Goal: Find specific page/section: Find specific page/section

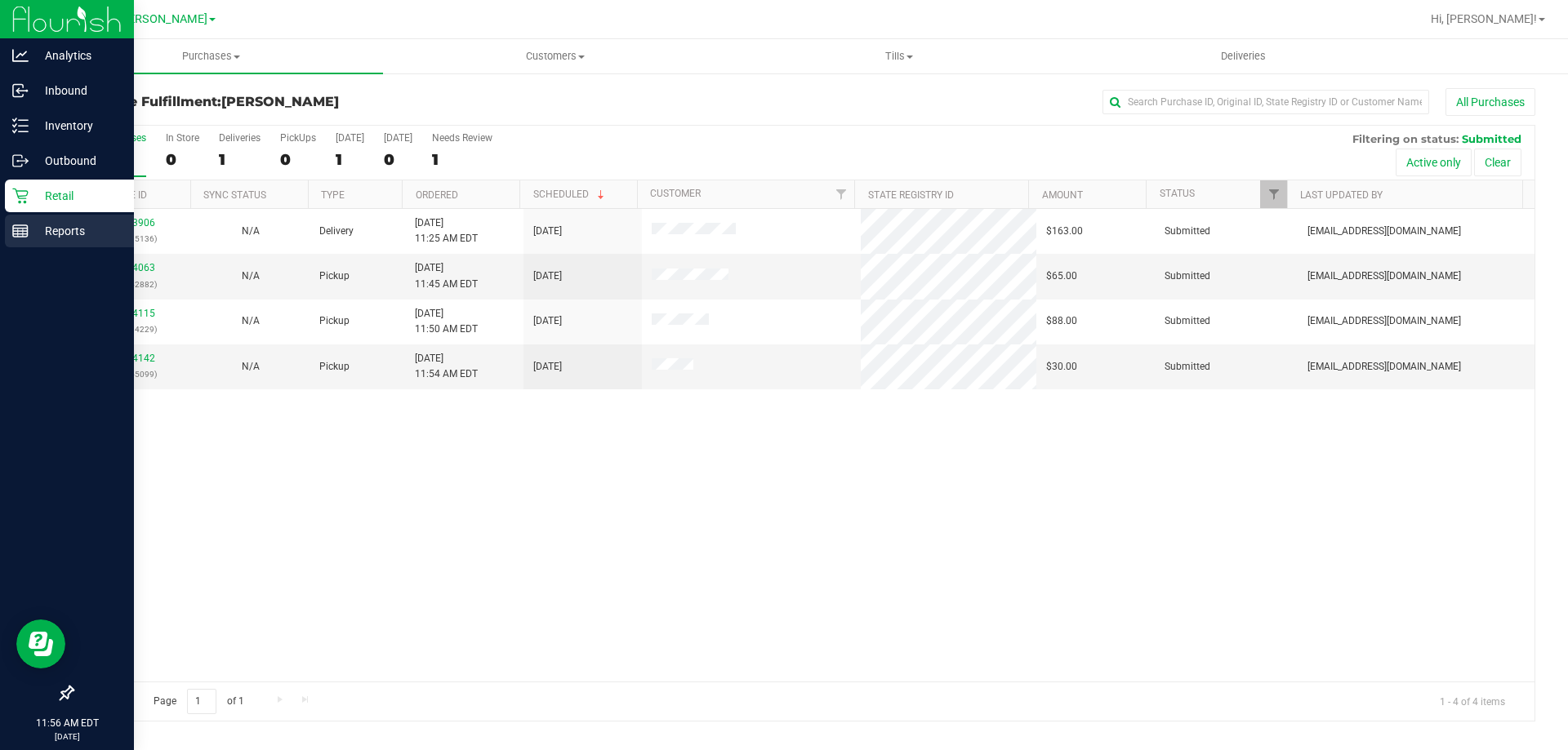
click at [20, 231] on line at bounding box center [20, 231] width 15 height 0
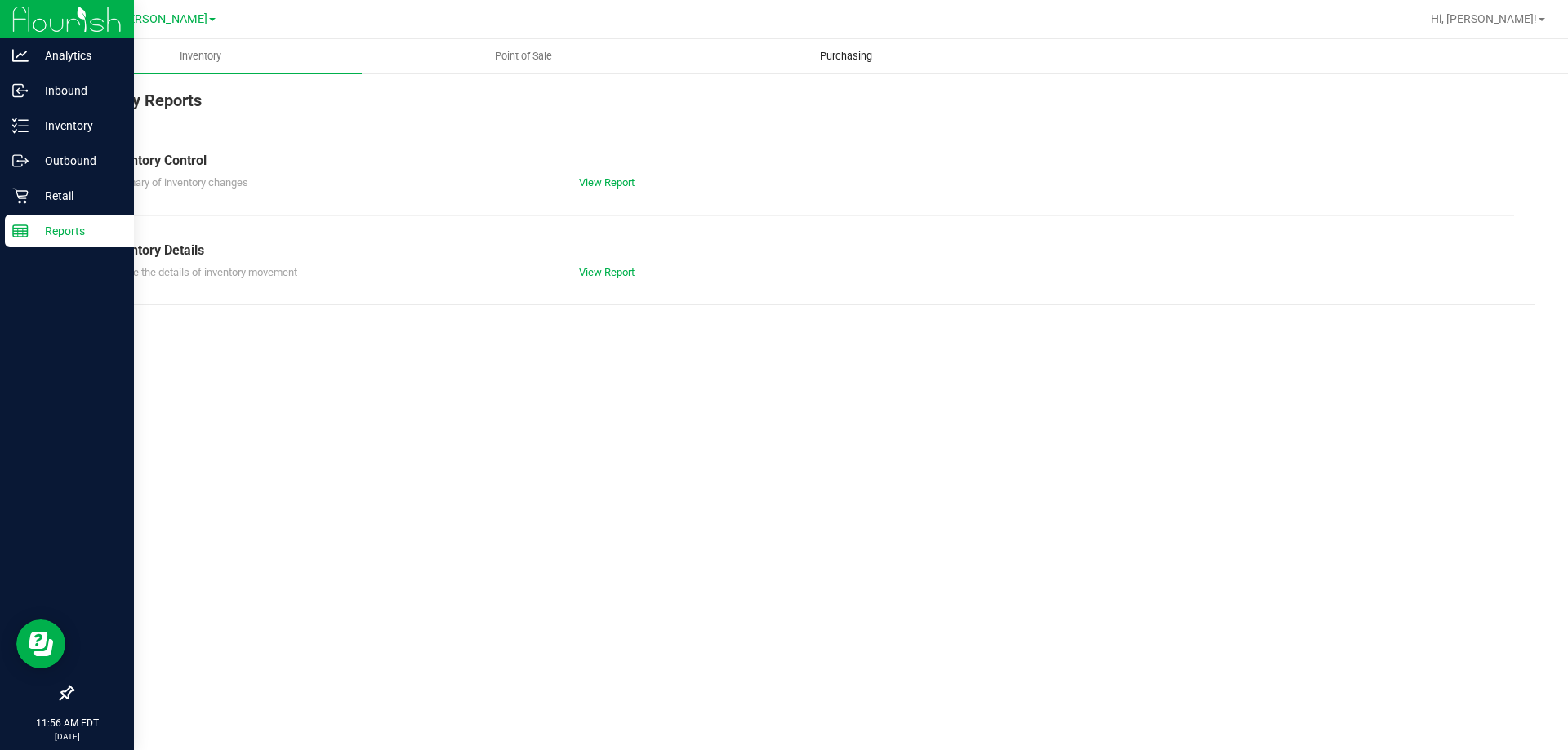
click at [841, 58] on span "Purchasing" at bounding box center [845, 57] width 96 height 15
click at [511, 56] on span "Point of Sale" at bounding box center [523, 57] width 101 height 15
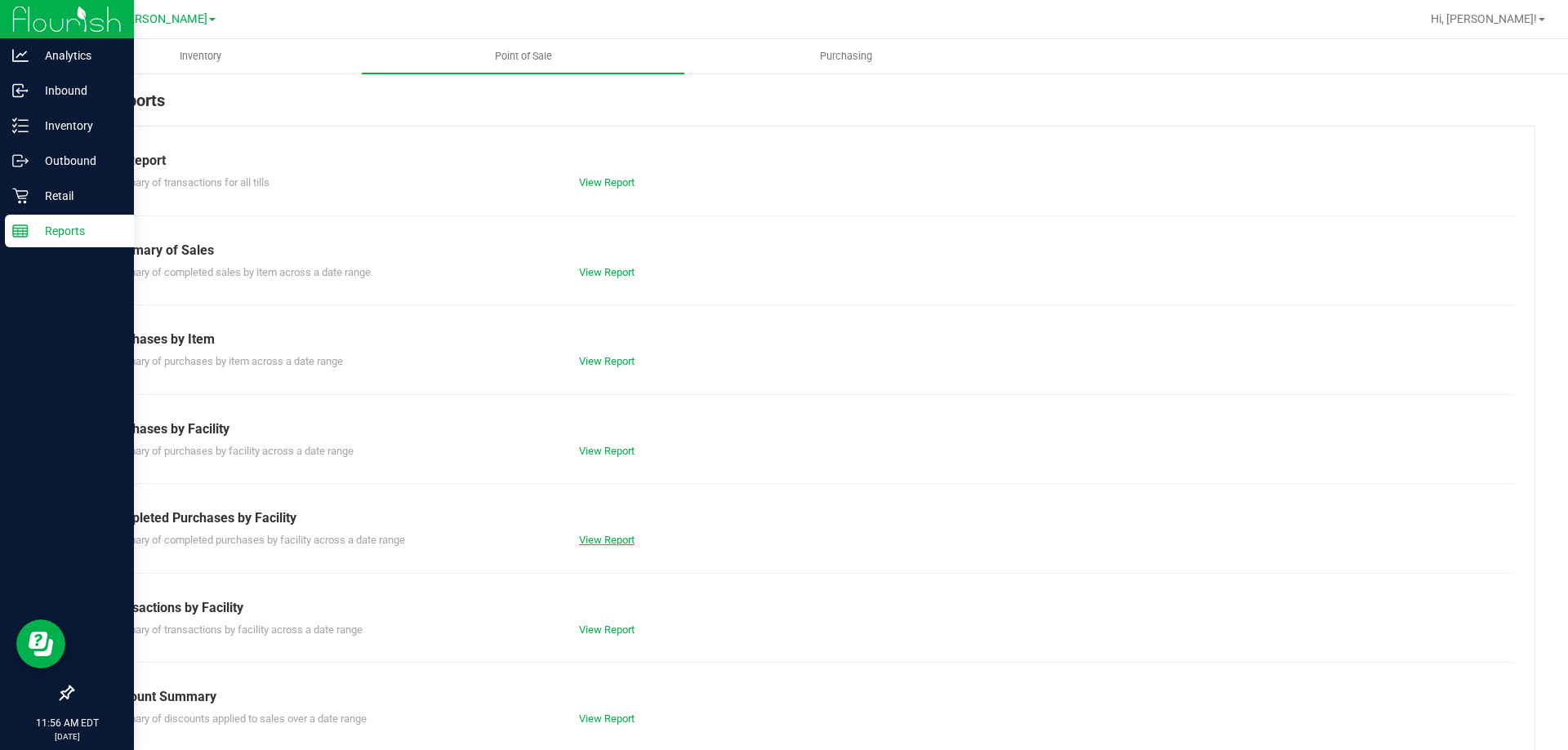
click at [594, 535] on link "View Report" at bounding box center [607, 539] width 56 height 12
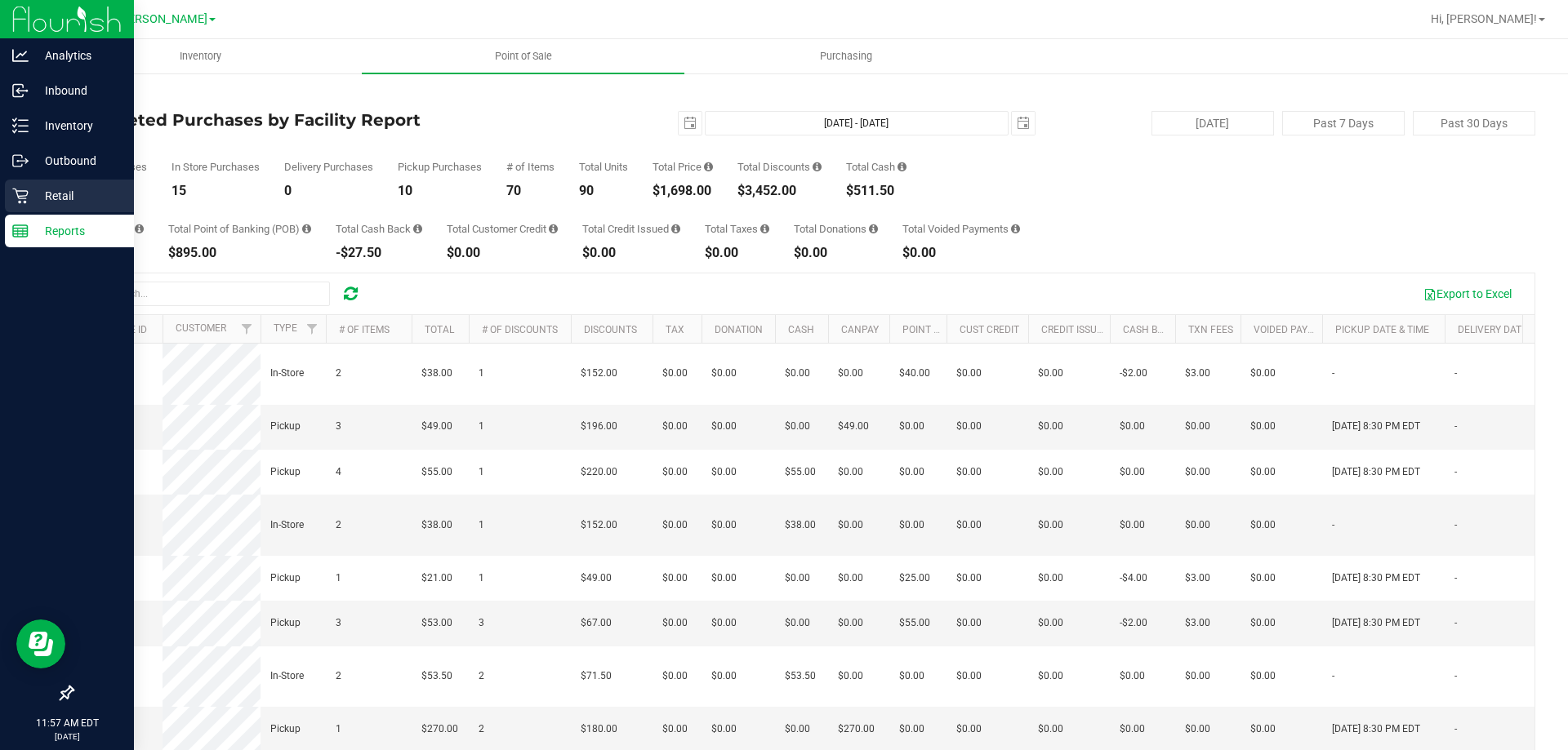
click at [16, 201] on icon at bounding box center [20, 196] width 16 height 16
